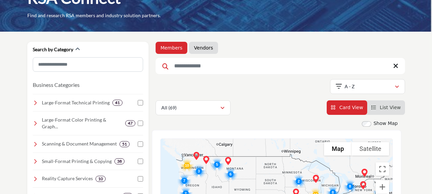
scroll to position [50, 0]
click at [170, 49] on link "Members" at bounding box center [172, 48] width 22 height 7
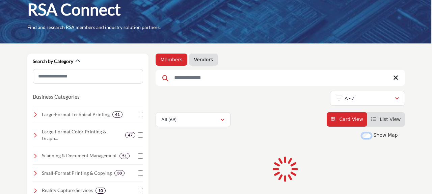
scroll to position [154, 0]
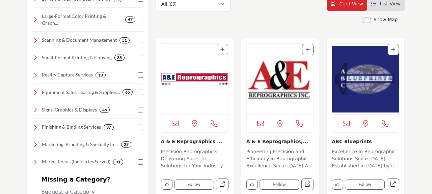
click at [34, 73] on icon at bounding box center [35, 75] width 5 height 5
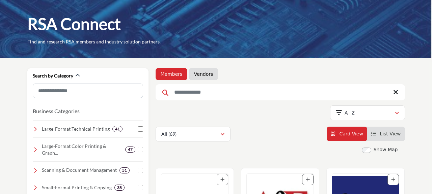
scroll to position [24, 0]
click at [200, 75] on link "Vendors" at bounding box center [203, 74] width 19 height 7
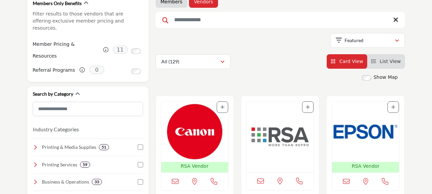
scroll to position [106, 0]
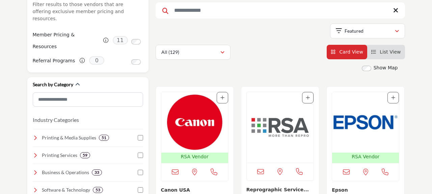
click at [191, 125] on img "Open Listing in new tab" at bounding box center [194, 122] width 67 height 61
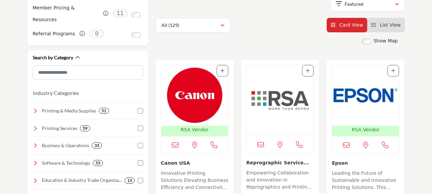
scroll to position [138, 0]
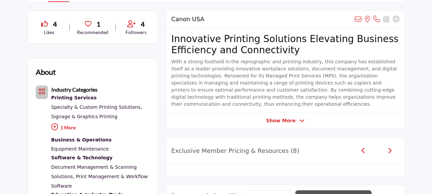
scroll to position [319, 0]
